Goal: Task Accomplishment & Management: Use online tool/utility

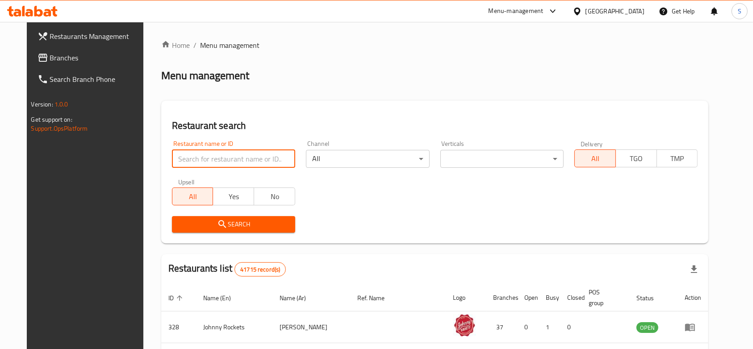
click at [234, 155] on input "search" at bounding box center [233, 159] width 123 height 18
type input "gazebo"
click button "Search" at bounding box center [233, 224] width 123 height 17
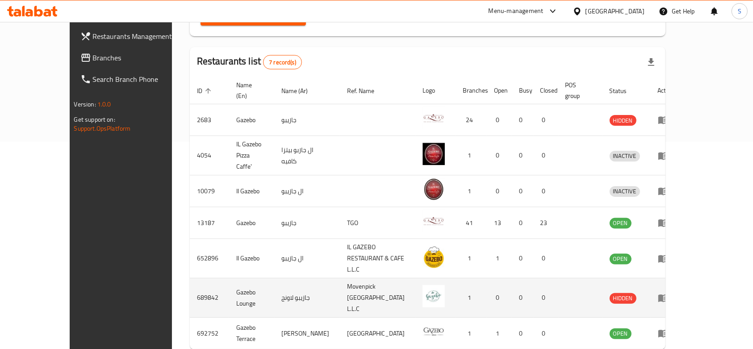
scroll to position [220, 0]
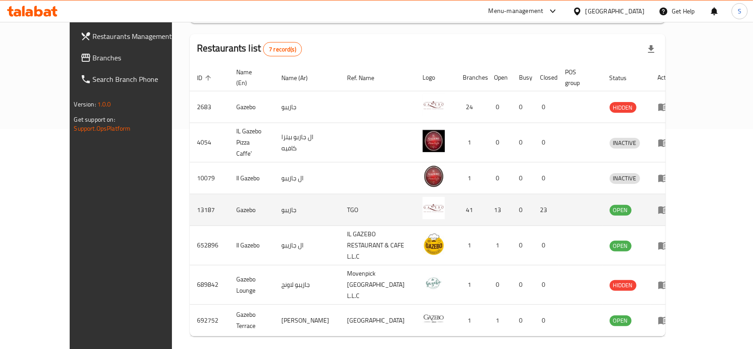
click at [669, 204] on icon "enhanced table" at bounding box center [663, 209] width 11 height 11
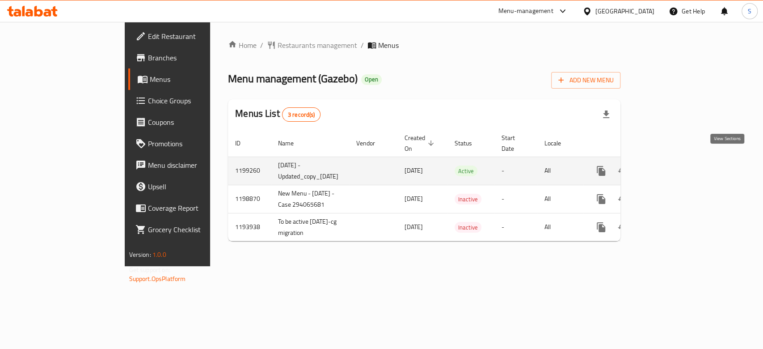
click at [671, 165] on icon "enhanced table" at bounding box center [665, 170] width 11 height 11
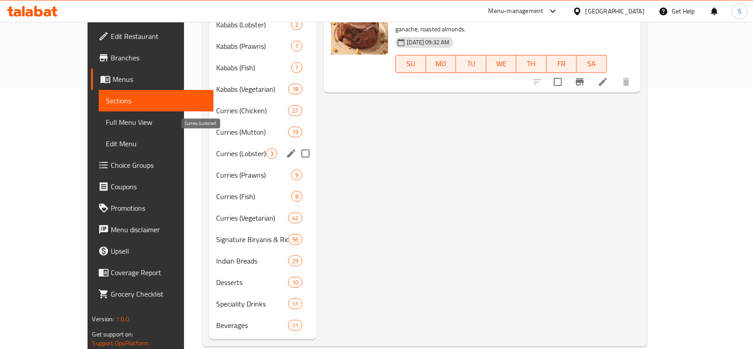
scroll to position [263, 0]
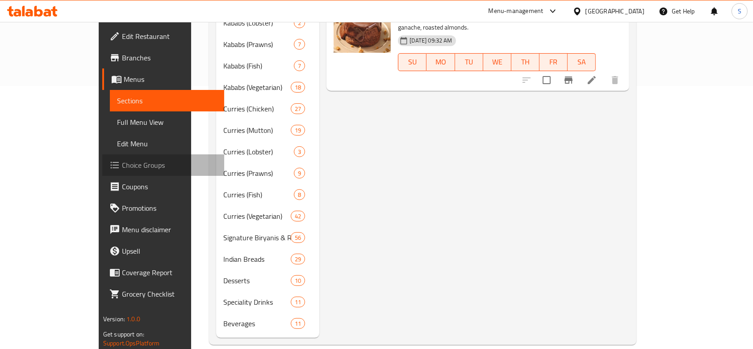
click at [122, 160] on span "Choice Groups" at bounding box center [170, 165] width 96 height 11
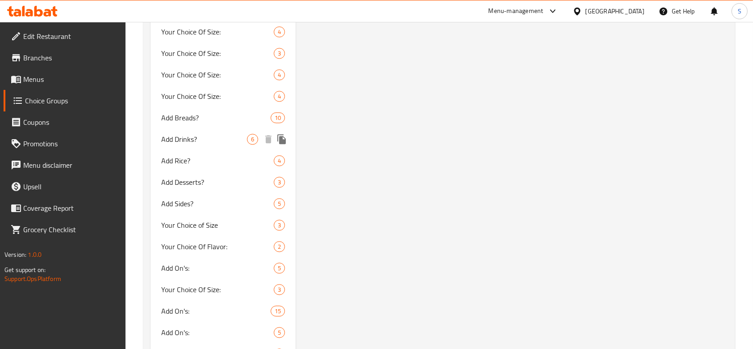
scroll to position [2228, 0]
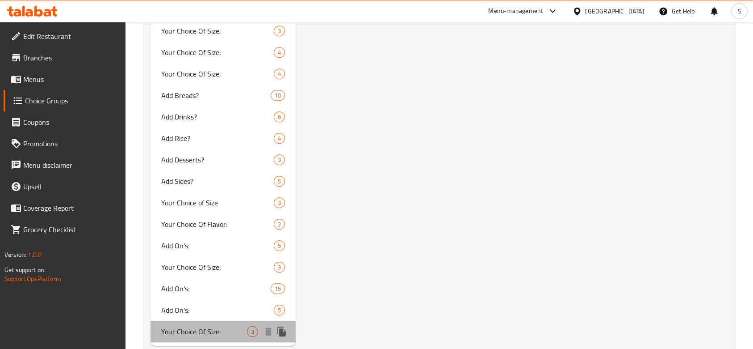
click at [213, 326] on span "Your Choice Of Size:" at bounding box center [204, 331] width 86 height 11
type input "Your Choice Of Size:"
type input "إختيارك من الحجم:"
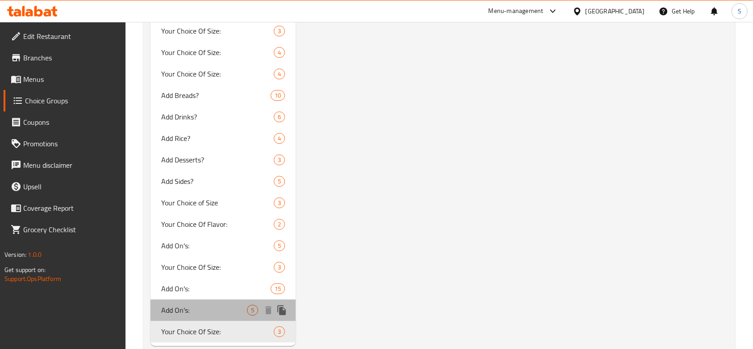
click at [218, 304] on span "Add On's:" at bounding box center [204, 309] width 86 height 11
type input "Add On's:"
type input "الإضافات:"
type input "0"
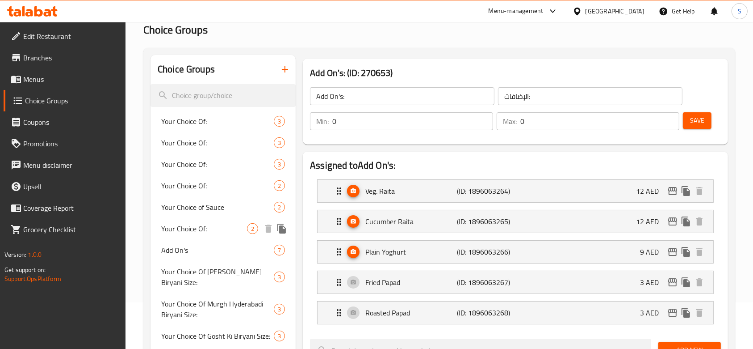
scroll to position [0, 0]
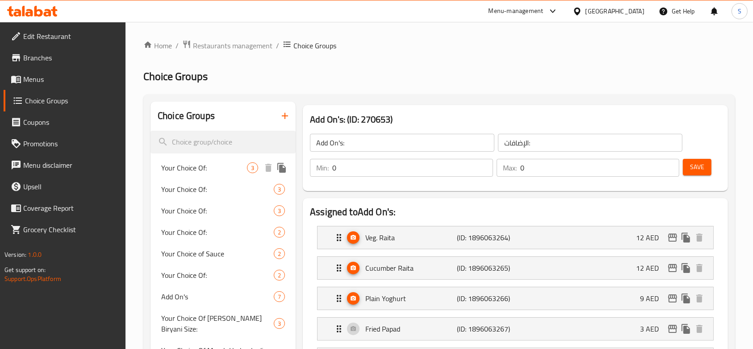
click at [234, 167] on span "Your Choice Of:" at bounding box center [204, 167] width 86 height 11
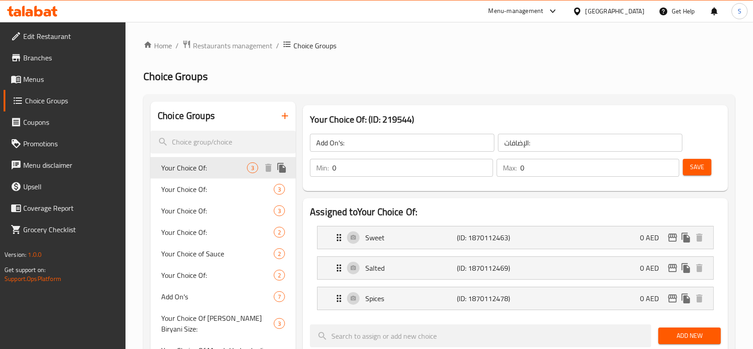
type input "Your Choice Of:"
type input "إختيارك من:"
type input "1"
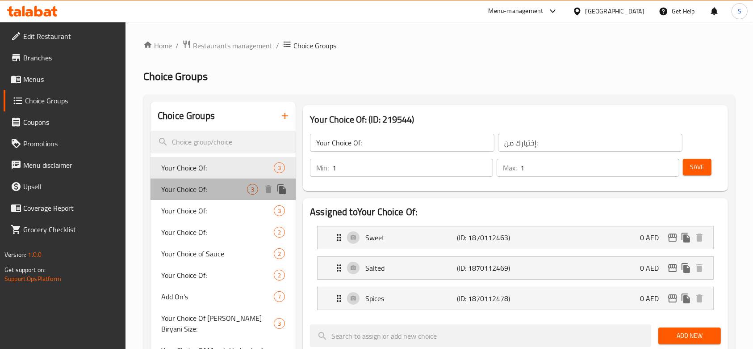
click at [223, 194] on div "Your Choice Of: 3" at bounding box center [223, 188] width 145 height 21
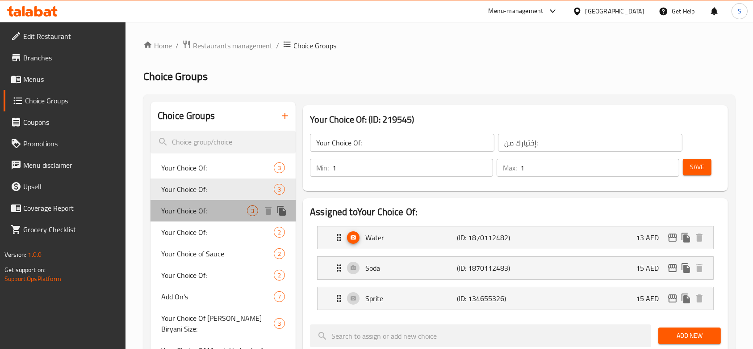
click at [223, 214] on span "Your Choice Of:" at bounding box center [204, 210] width 86 height 11
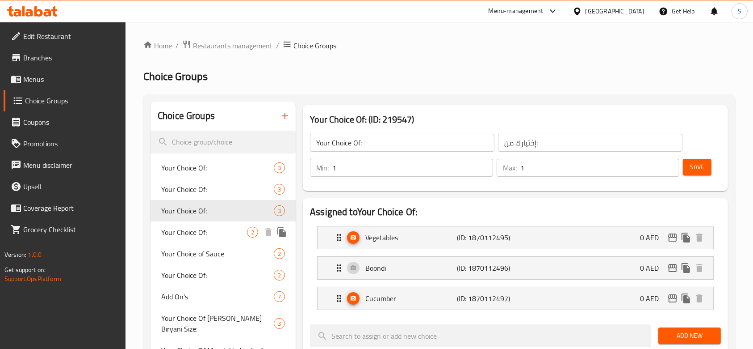
click at [222, 234] on span "Your Choice Of:" at bounding box center [204, 232] width 86 height 11
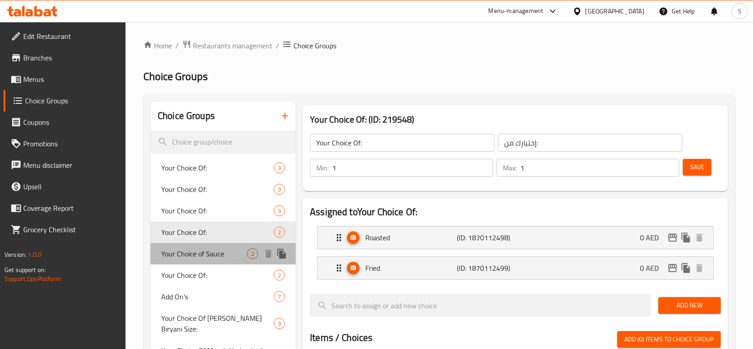
click at [199, 254] on span "Your Choice of Sauce" at bounding box center [204, 253] width 86 height 11
type input "Your Choice of Sauce"
type input "اختيارك من الصلصة"
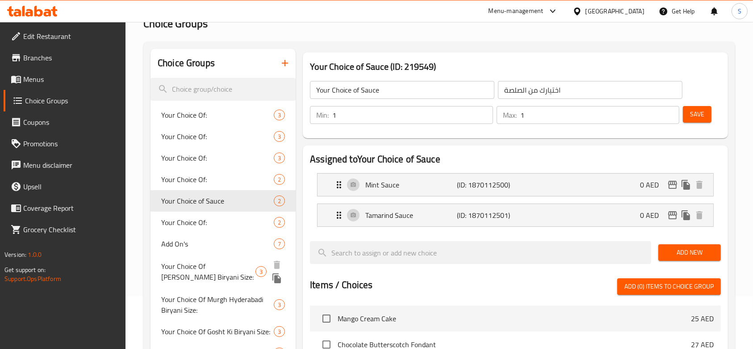
scroll to position [119, 0]
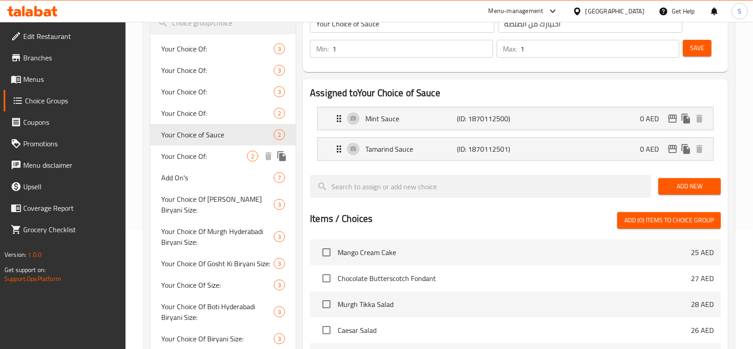
click at [204, 153] on span "Your Choice Of:" at bounding box center [204, 156] width 86 height 11
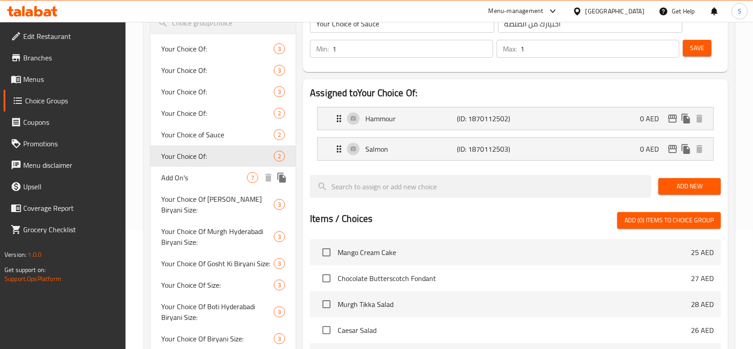
type input "Your Choice Of:"
type input "اختيارك من:"
click at [210, 176] on span "Add On's" at bounding box center [204, 177] width 86 height 11
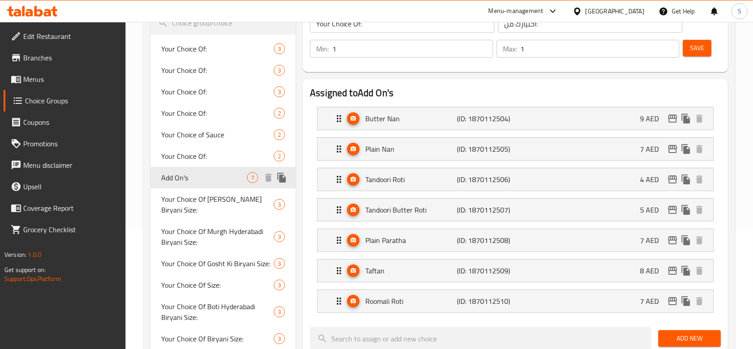
type input "Add On's"
type input "إضافات"
type input "0"
click at [210, 201] on span "Your Choice Of [PERSON_NAME] Biryani Size:" at bounding box center [208, 204] width 94 height 21
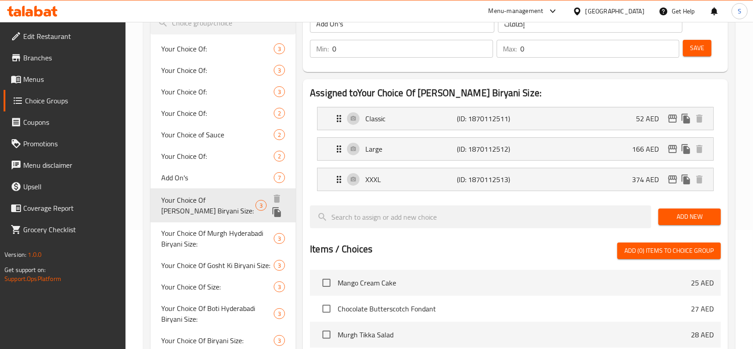
type input "Your Choice Of [PERSON_NAME] Biryani Size:"
type input "إختيارك من حجم تندوري [PERSON_NAME]:"
type input "1"
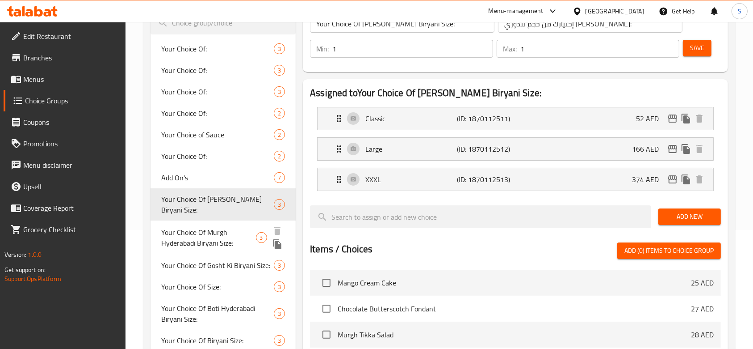
click at [209, 244] on span "Your Choice Of Murgh Hyderabadi Biryani Size:" at bounding box center [208, 237] width 95 height 21
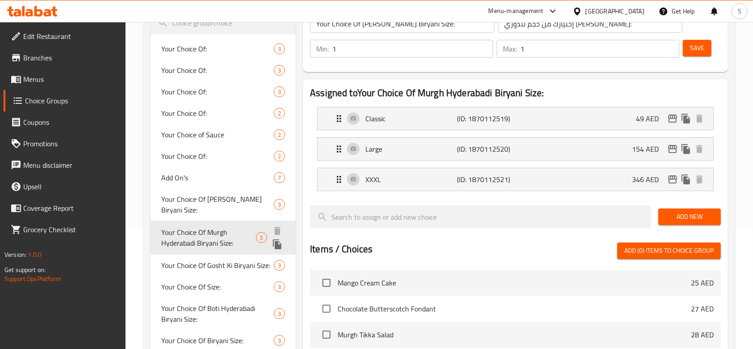
type input "Your Choice Of Murgh Hyderabadi Biryani Size:"
type input "إختيارك من حجم مورغ حيدرآبادي برياني :"
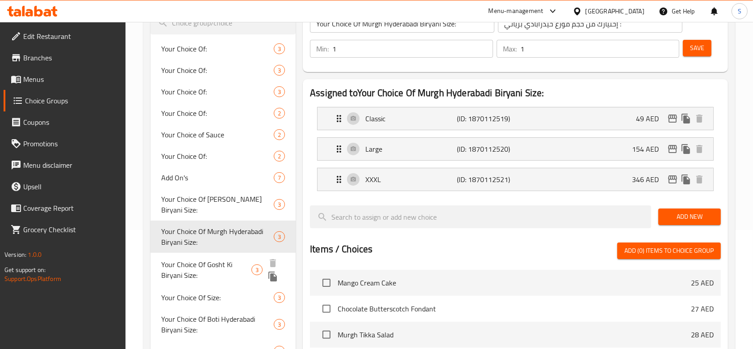
click at [212, 265] on span "Your Choice Of Gosht Ki Biryani Size:" at bounding box center [206, 269] width 90 height 21
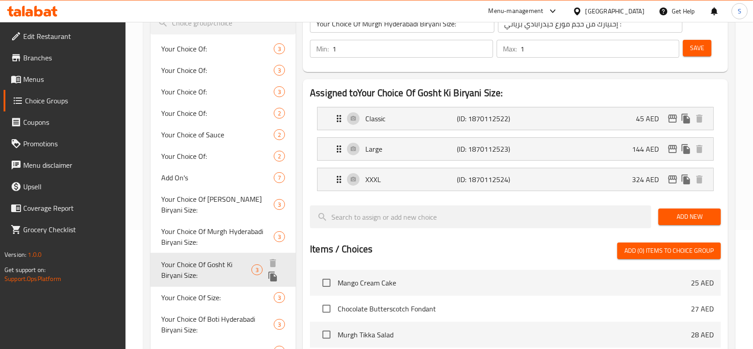
type input "Your Choice Of Gosht Ki Biryani Size:"
type input "إختيارك من حجم جوشت كي برياني:"
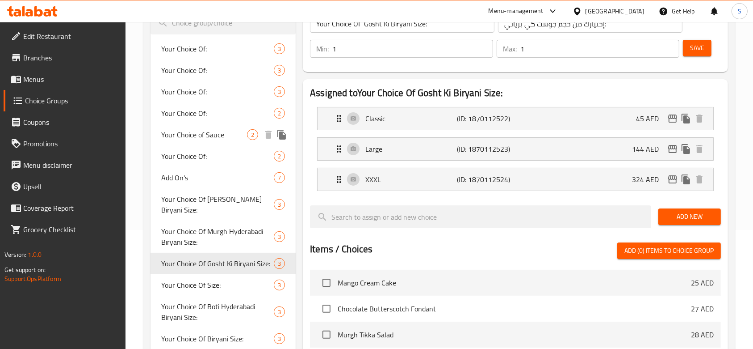
scroll to position [179, 0]
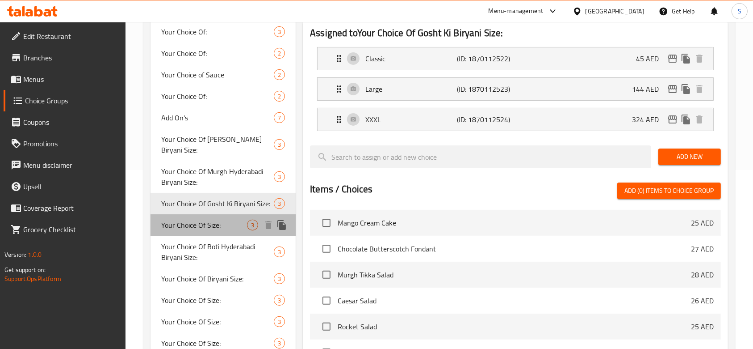
click at [199, 227] on span "Your Choice Of Size:" at bounding box center [204, 224] width 86 height 11
type input "Your Choice Of Size:"
type input "إختيارك من الحجم:"
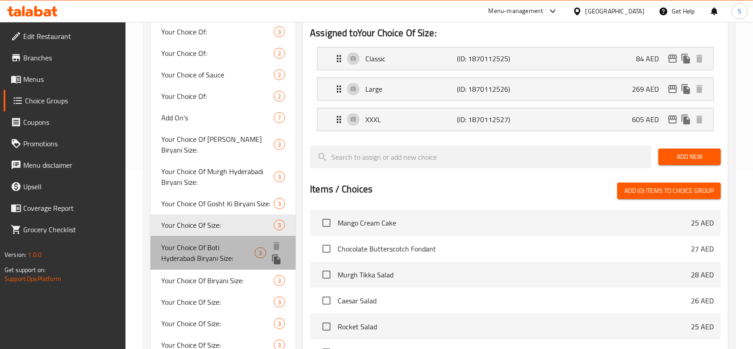
click at [200, 248] on span "Your Choice Of Boti Hyderabadi Biryani Size:" at bounding box center [207, 252] width 93 height 21
type input "Your Choice Of Boti Hyderabadi Biryani Size:"
type input "إختيارك من الحجم بوتي حيدرآبادي [GEOGRAPHIC_DATA]:"
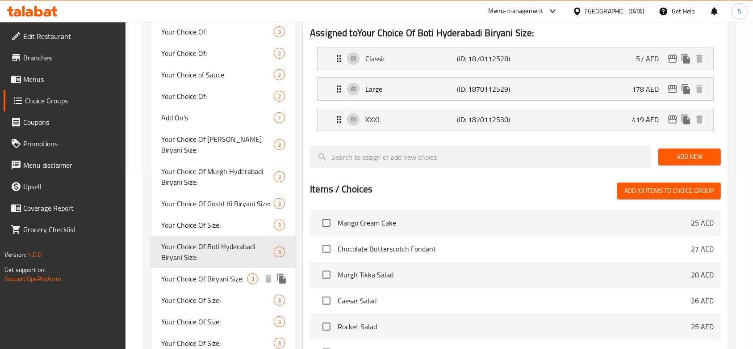
click at [198, 276] on span "Your Choice Of Biryani Size:" at bounding box center [204, 278] width 86 height 11
type input "Your Choice Of Biryani Size:"
type input "إختيارك من حجم برياني:"
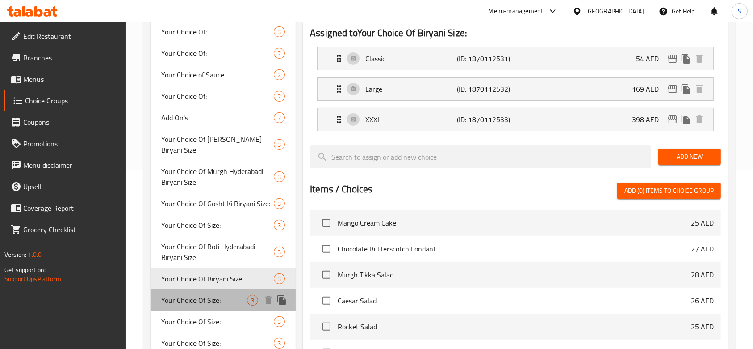
click at [203, 295] on span "Your Choice Of Size:" at bounding box center [204, 300] width 86 height 11
type input "Your Choice Of Size:"
type input "إختيارك من الحجم:"
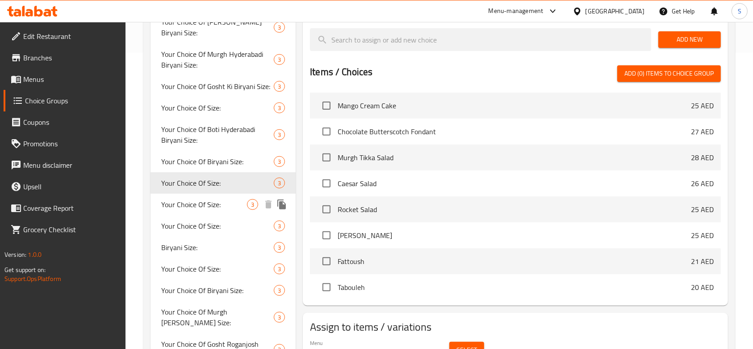
scroll to position [298, 0]
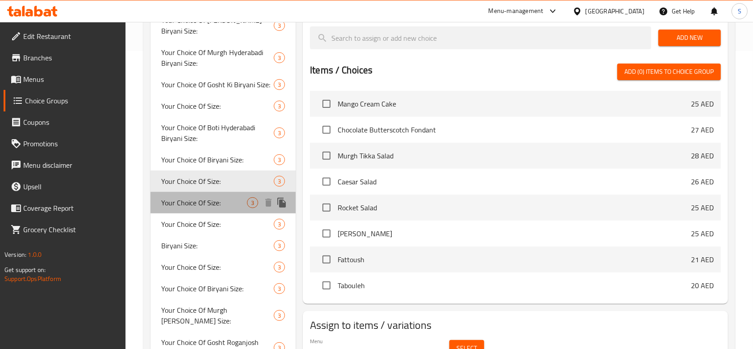
click at [207, 202] on span "Your Choice Of Size:" at bounding box center [204, 202] width 86 height 11
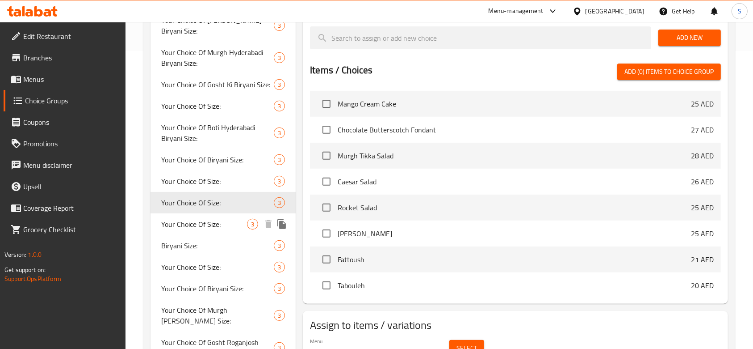
click at [186, 224] on span "Your Choice Of Size:" at bounding box center [204, 224] width 86 height 11
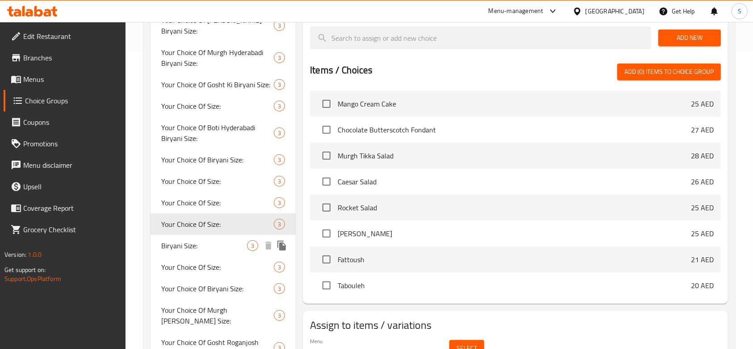
click at [198, 245] on span "Biryani Size:" at bounding box center [204, 245] width 86 height 11
type input "Biryani Size:"
type input "إختيارك من حجم برياني:"
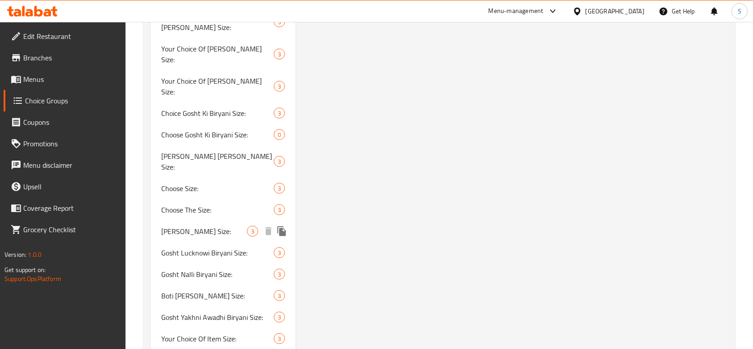
scroll to position [1251, 0]
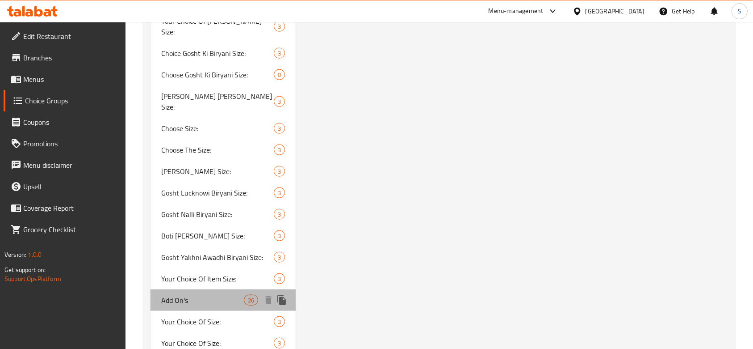
click at [214, 295] on span "Add On's" at bounding box center [202, 300] width 83 height 11
type input "Add On's"
type input "إضافات"
type input "0"
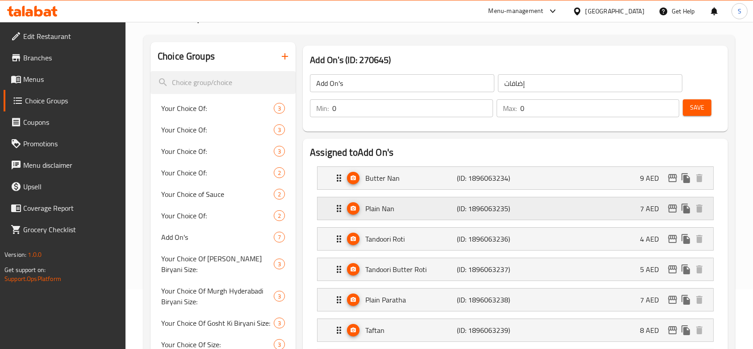
scroll to position [578, 0]
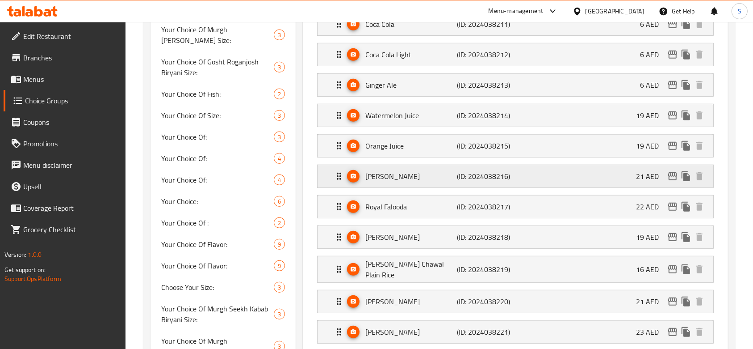
click at [359, 173] on span "Expand" at bounding box center [353, 176] width 13 height 6
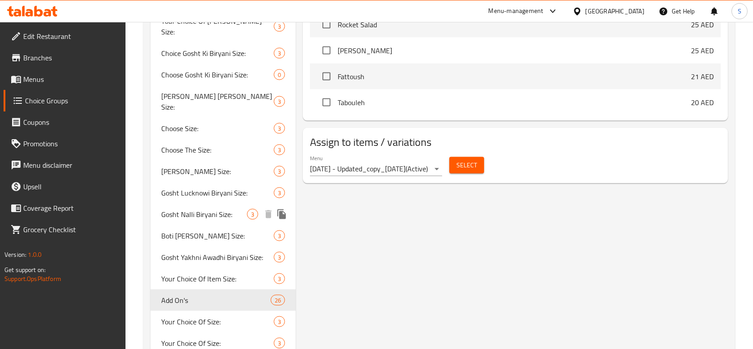
scroll to position [1430, 0]
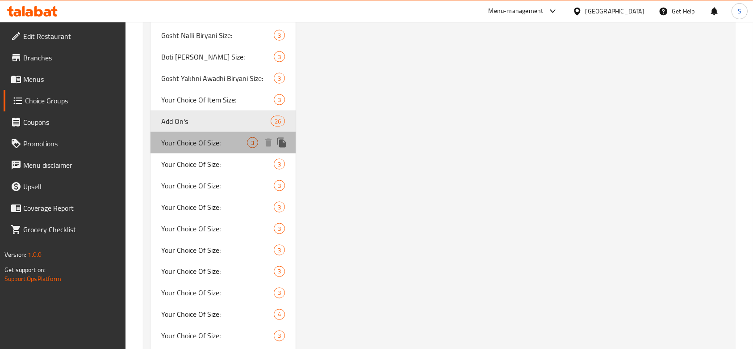
click at [230, 137] on span "Your Choice Of Size:" at bounding box center [204, 142] width 86 height 11
type input "Your Choice Of Size:"
type input "إختيارك من الحجم:"
type input "1"
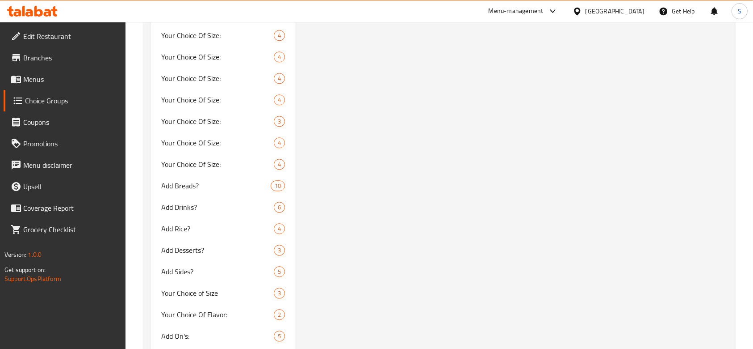
scroll to position [2228, 0]
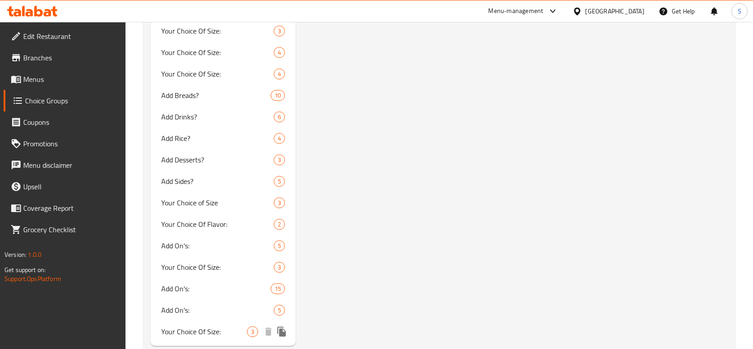
click at [195, 326] on span "Your Choice Of Size:" at bounding box center [204, 331] width 86 height 11
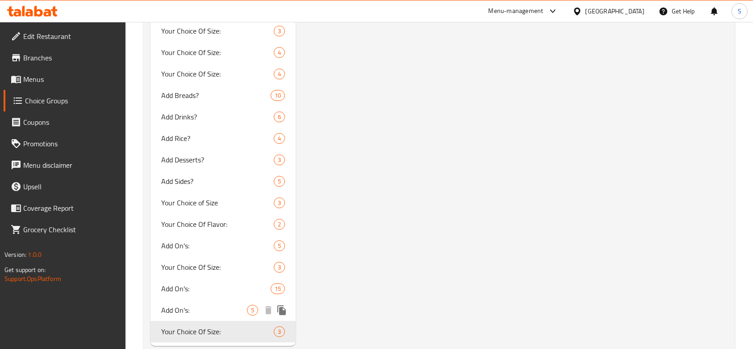
click at [209, 304] on span "Add On's:" at bounding box center [204, 309] width 86 height 11
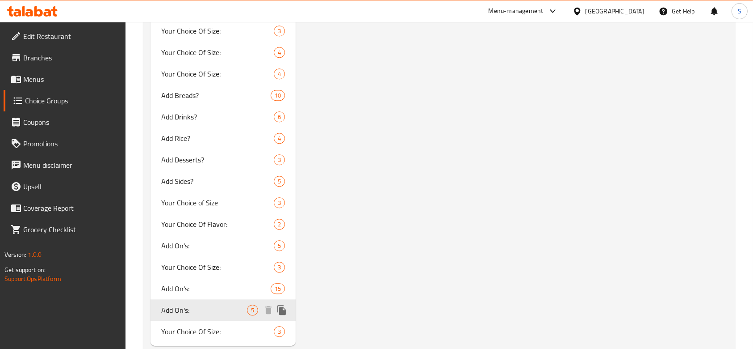
type input "Add On's:"
type input "الإضافات:"
type input "0"
click at [221, 283] on span "Add On's:" at bounding box center [202, 288] width 83 height 11
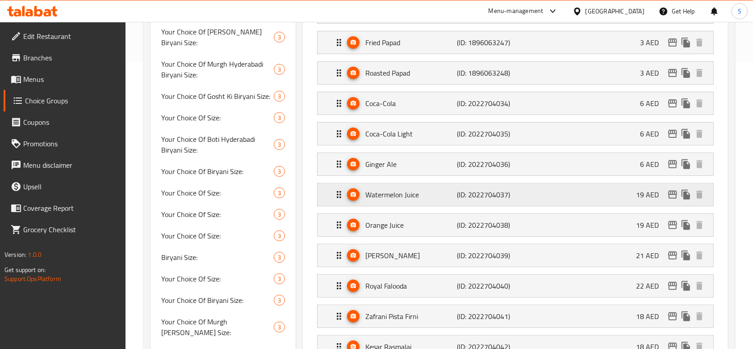
scroll to position [349, 0]
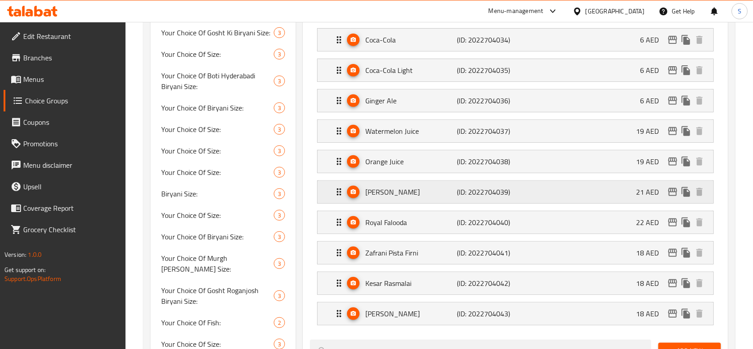
click at [380, 195] on p "[PERSON_NAME]" at bounding box center [412, 191] width 92 height 11
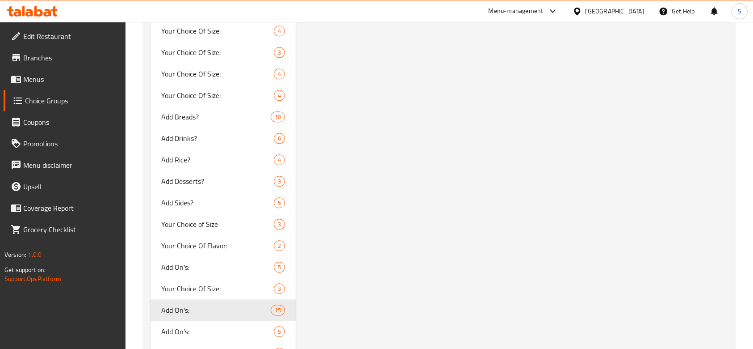
scroll to position [2228, 0]
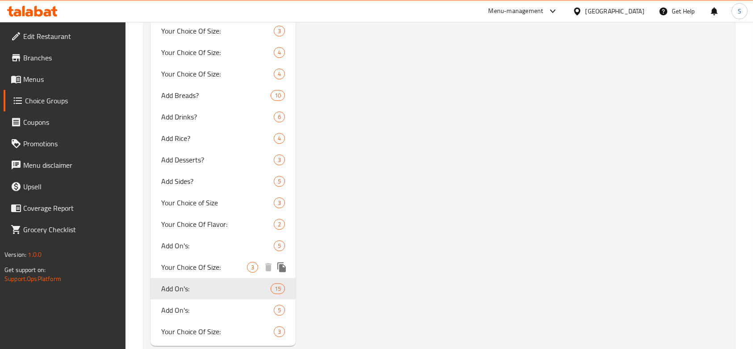
click at [201, 261] on span "Your Choice Of Size:" at bounding box center [204, 266] width 86 height 11
type input "Your Choice Of Size:"
type input "إختيارك من الحجم:"
type input "1"
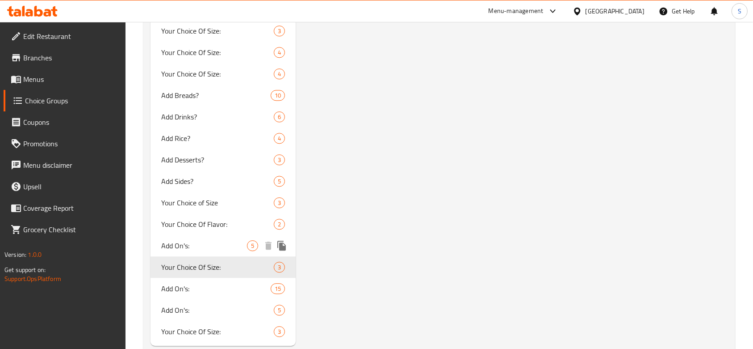
click at [243, 240] on span "Add On's:" at bounding box center [204, 245] width 86 height 11
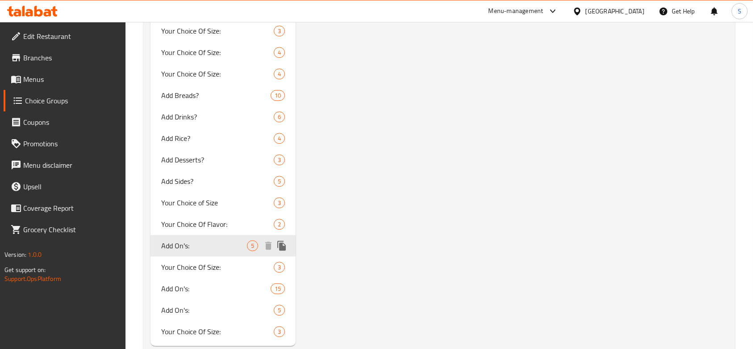
type input "Add On's:"
type input "الإضافات:"
type input "0"
click at [197, 219] on span "Your Choice Of Flavor:" at bounding box center [204, 224] width 86 height 11
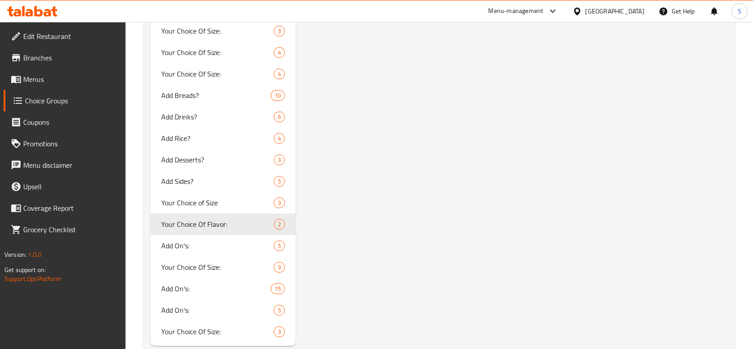
type input "Your Choice Of Flavor:"
type input "إختيارك من النكهة:"
type input "1"
click at [227, 197] on span "Your Choice of Size" at bounding box center [204, 202] width 86 height 11
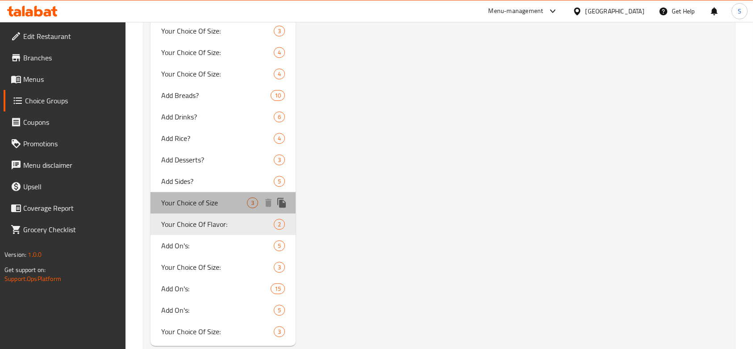
type input "Your Choice of Size"
type input "اختيارك للحجم"
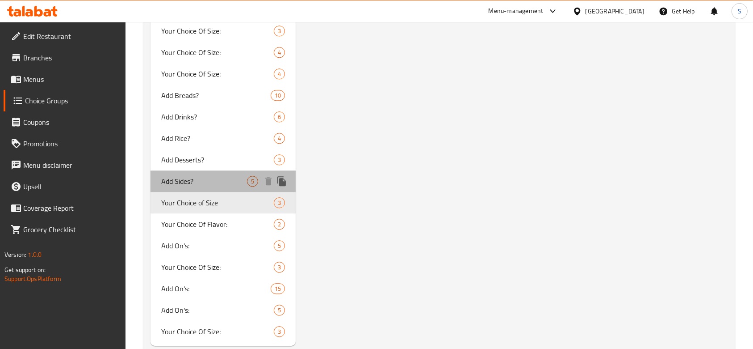
click at [218, 176] on span "Add Sides?" at bounding box center [204, 181] width 86 height 11
type input "Add Sides?"
type input "إضافة الجوانب؟"
type input "0"
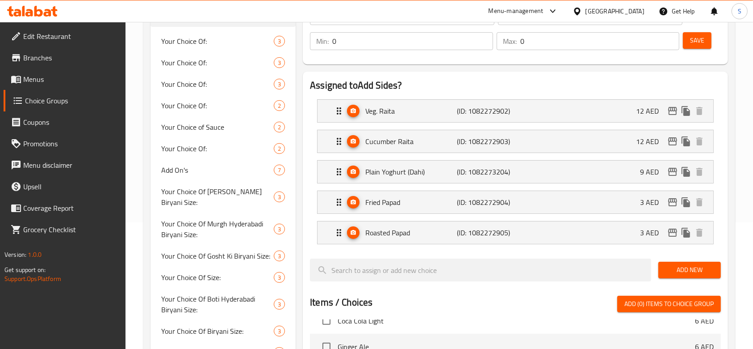
scroll to position [117, 0]
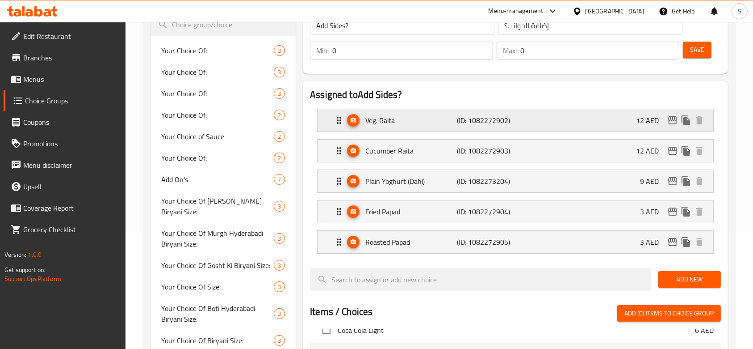
click at [383, 124] on p "Veg. Raita" at bounding box center [412, 120] width 92 height 11
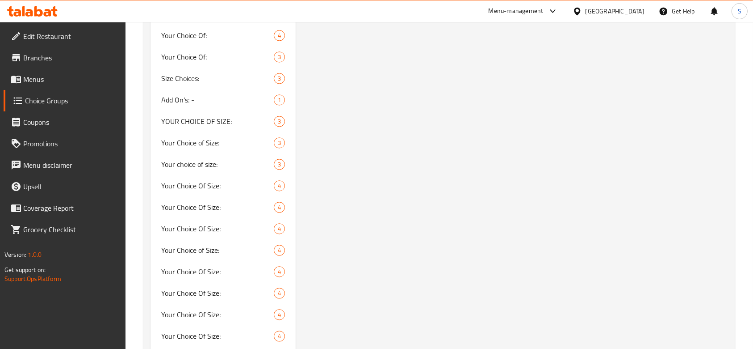
scroll to position [2228, 0]
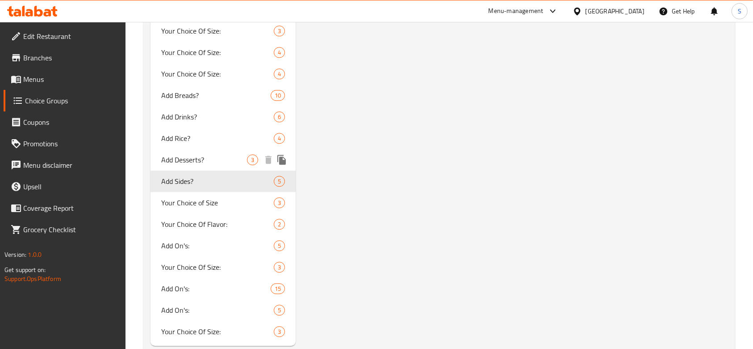
click at [219, 149] on div "Add Desserts? 3" at bounding box center [223, 159] width 145 height 21
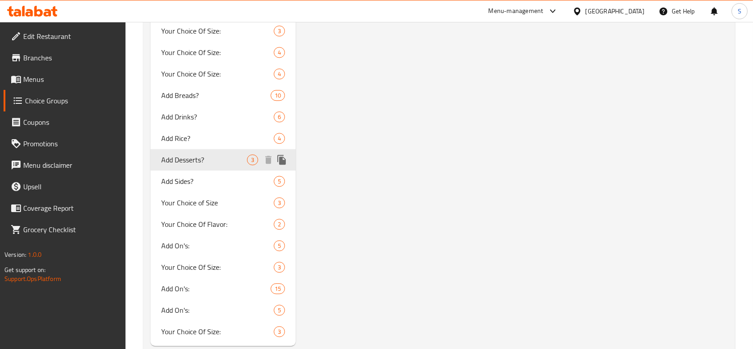
type input "Add Desserts?"
type input "إضافة الحلويات؟"
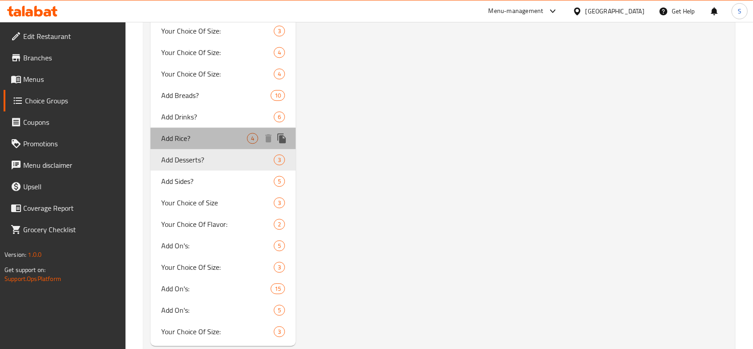
click at [227, 133] on span "Add Rice?" at bounding box center [204, 138] width 86 height 11
type input "Add Rice?"
type input "أضف الأرز؟"
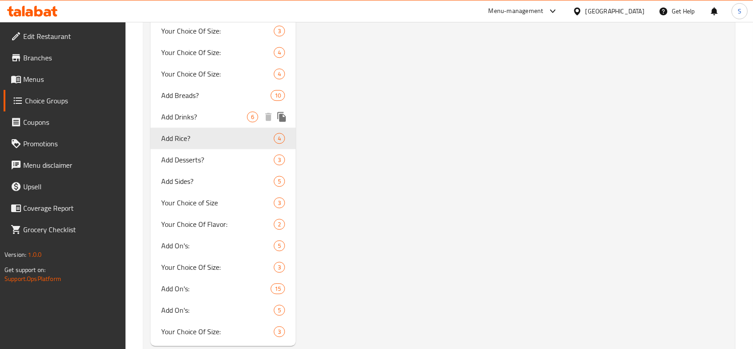
click at [219, 111] on span "Add Drinks?" at bounding box center [204, 116] width 86 height 11
type input "Add Drinks?"
type input "أضف المشروبات؟"
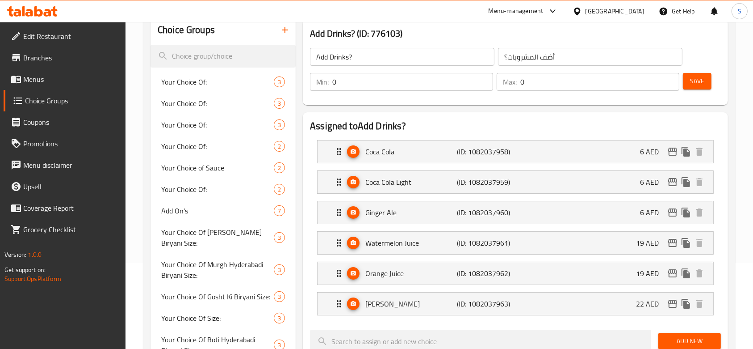
scroll to position [101, 0]
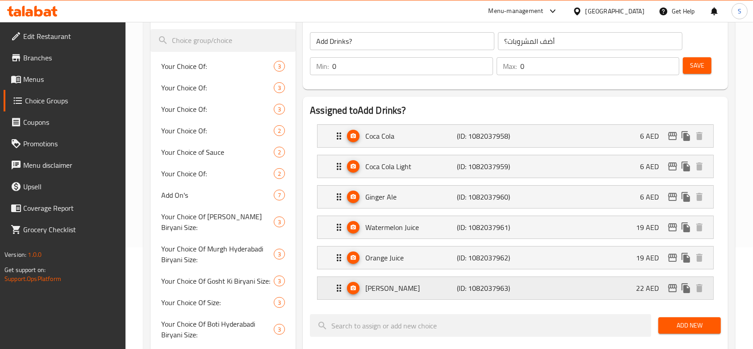
click at [391, 290] on p "[PERSON_NAME]" at bounding box center [412, 287] width 92 height 11
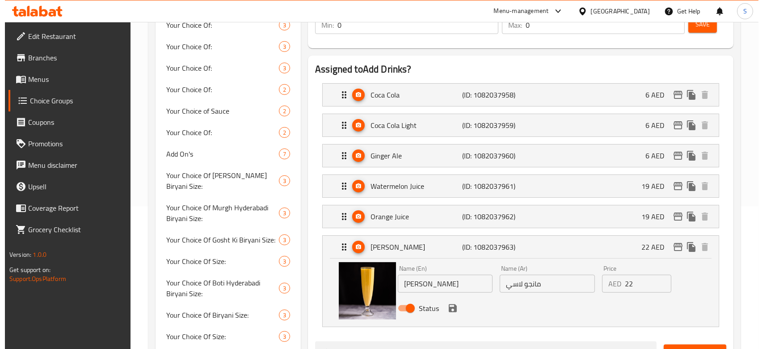
scroll to position [161, 0]
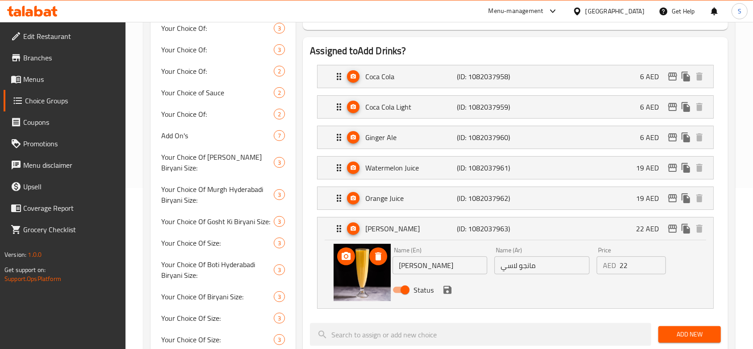
click at [382, 259] on icon "delete image" at bounding box center [378, 256] width 11 height 11
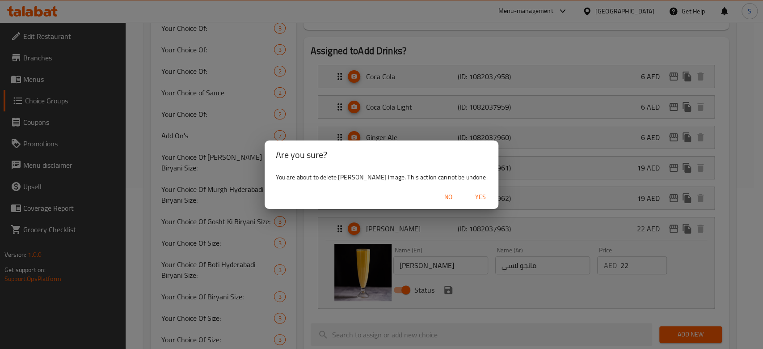
click at [472, 193] on span "Yes" at bounding box center [480, 196] width 21 height 11
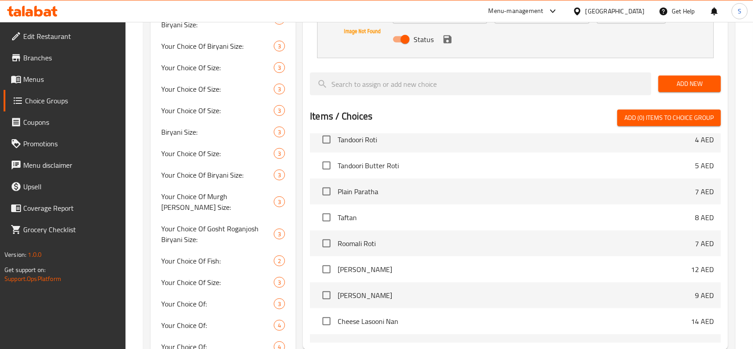
scroll to position [123, 0]
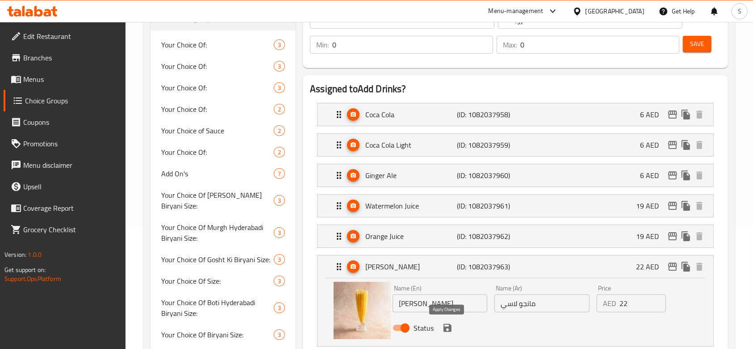
click at [448, 328] on icon "save" at bounding box center [447, 327] width 11 height 11
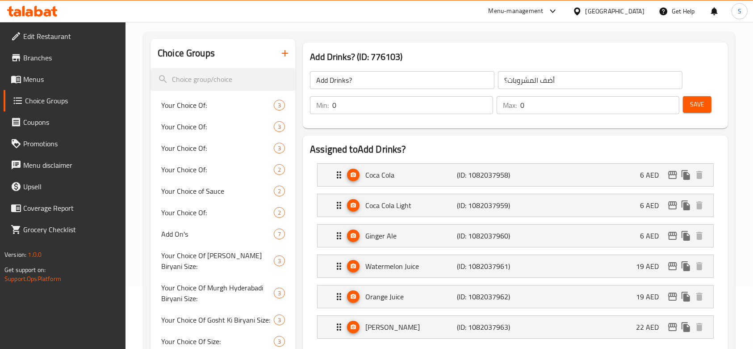
scroll to position [4, 0]
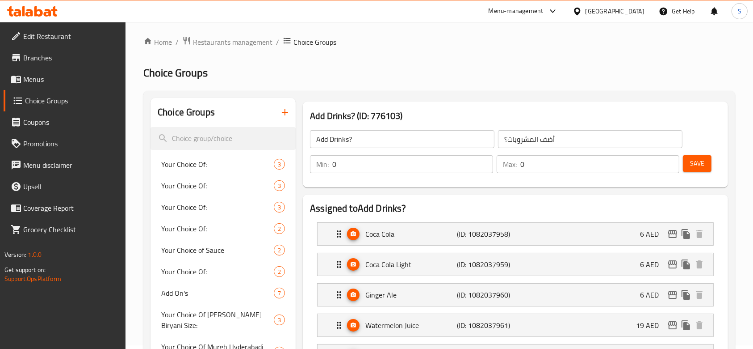
click at [701, 159] on span "Save" at bounding box center [697, 163] width 14 height 11
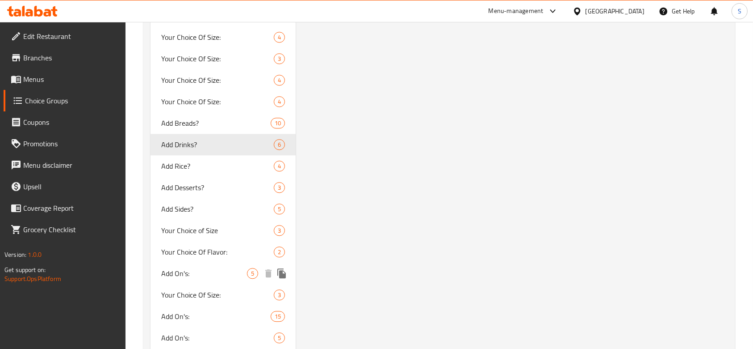
scroll to position [2228, 0]
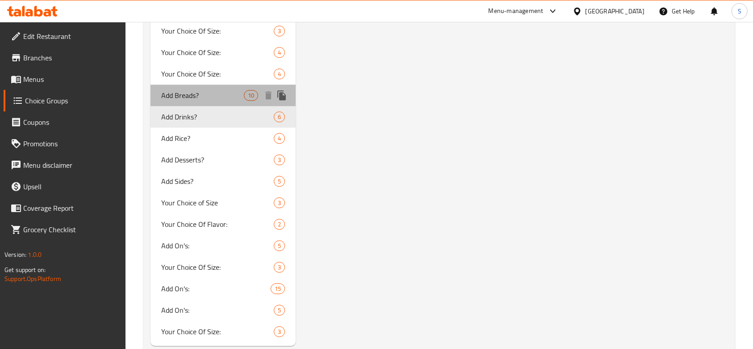
click at [227, 90] on span "Add Breads?" at bounding box center [202, 95] width 83 height 11
type input "Add Breads?"
type input "إضافة الخبز؟"
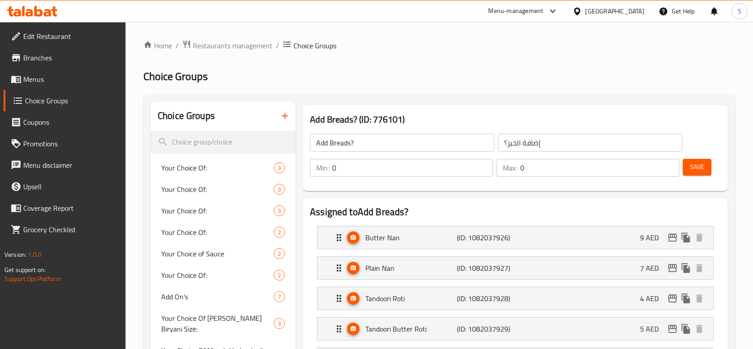
scroll to position [0, 0]
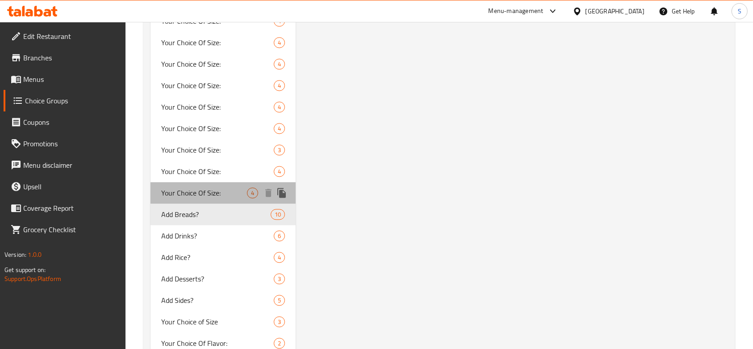
click at [224, 187] on span "Your Choice Of Size:" at bounding box center [204, 192] width 86 height 11
type input "Your Choice Of Size:"
type input "إختيارك من الحجم:"
type input "1"
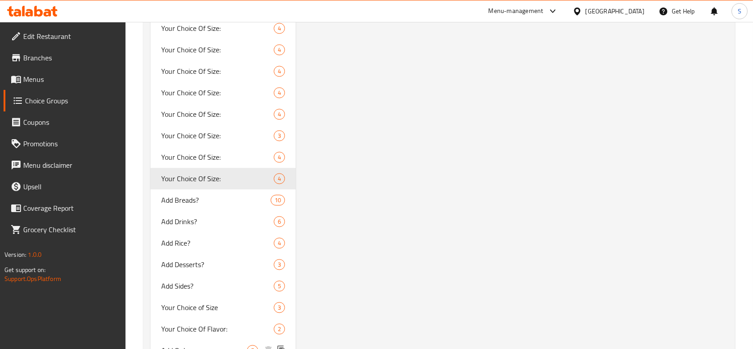
scroll to position [2050, 0]
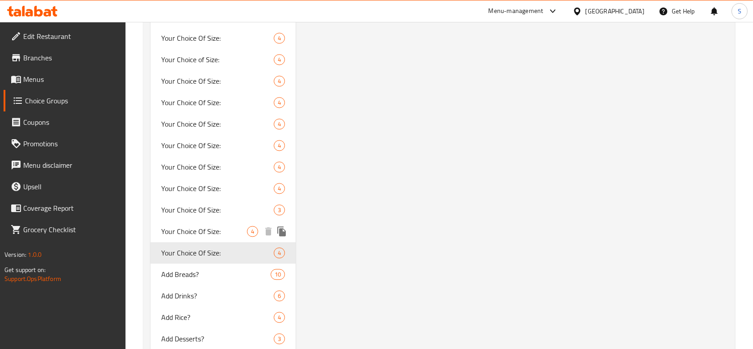
click at [228, 226] on span "Your Choice Of Size:" at bounding box center [204, 231] width 86 height 11
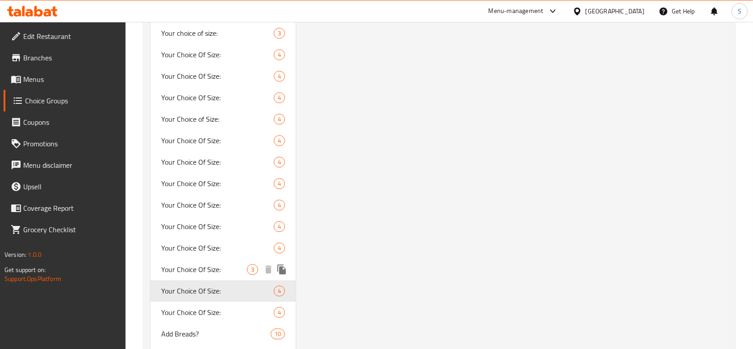
click at [219, 264] on span "Your Choice Of Size:" at bounding box center [204, 269] width 86 height 11
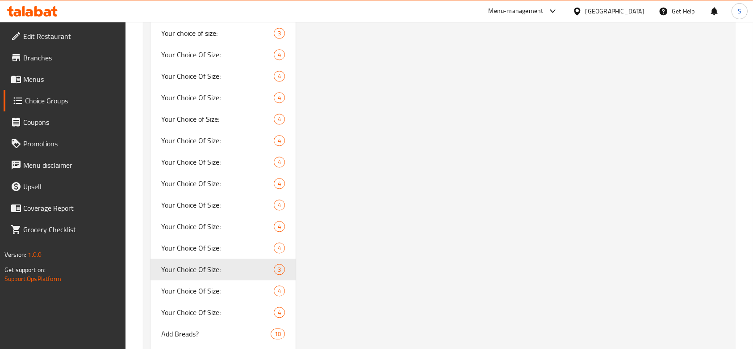
type input "Your Choice Of Size:"
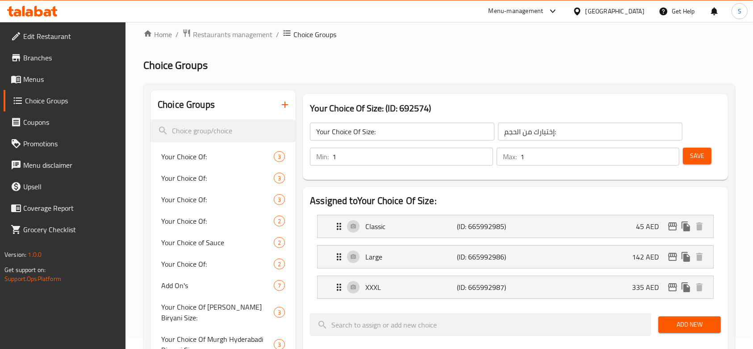
scroll to position [0, 0]
